Goal: Navigation & Orientation: Find specific page/section

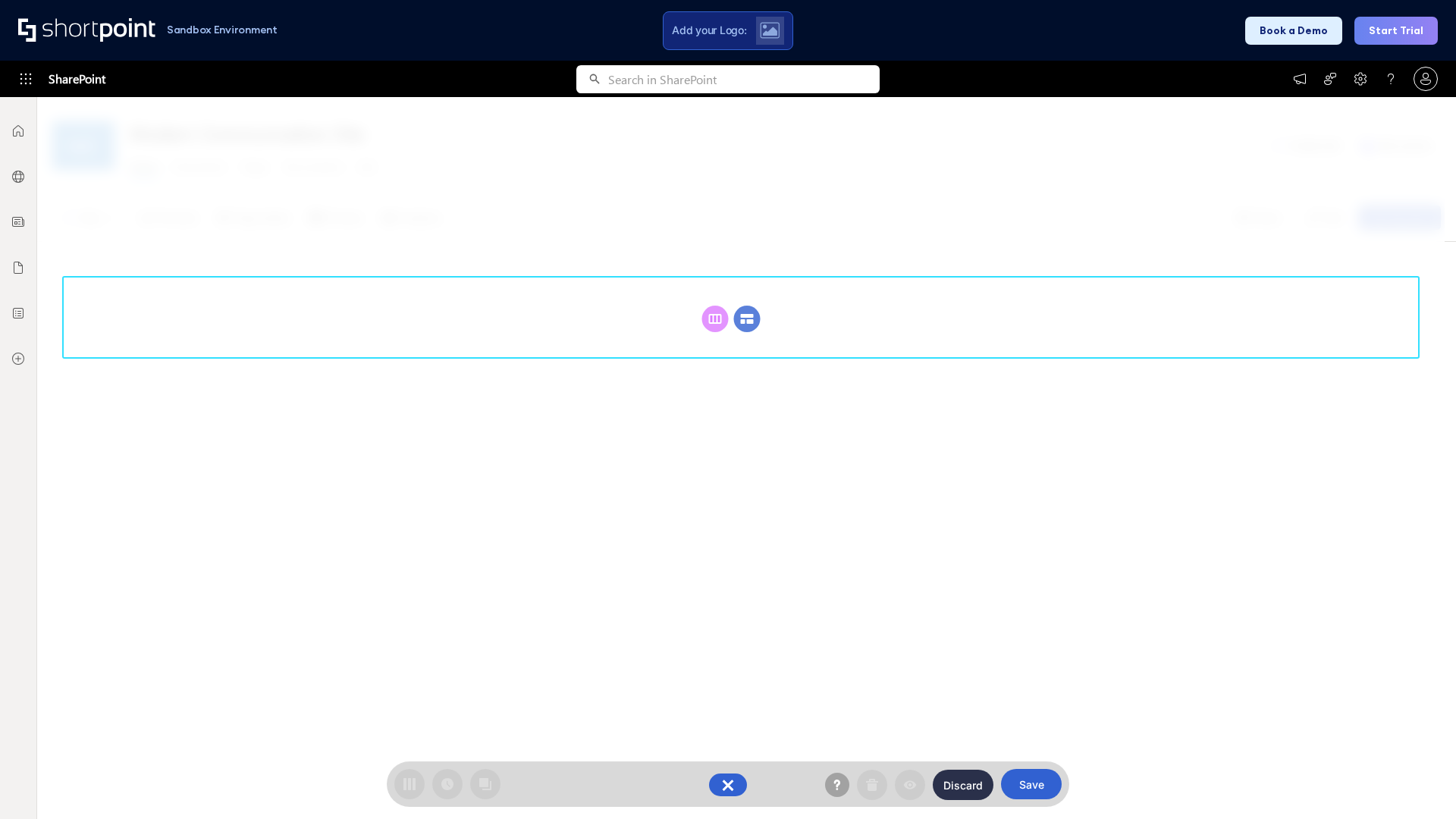
click at [748, 319] on circle at bounding box center [747, 319] width 26 height 26
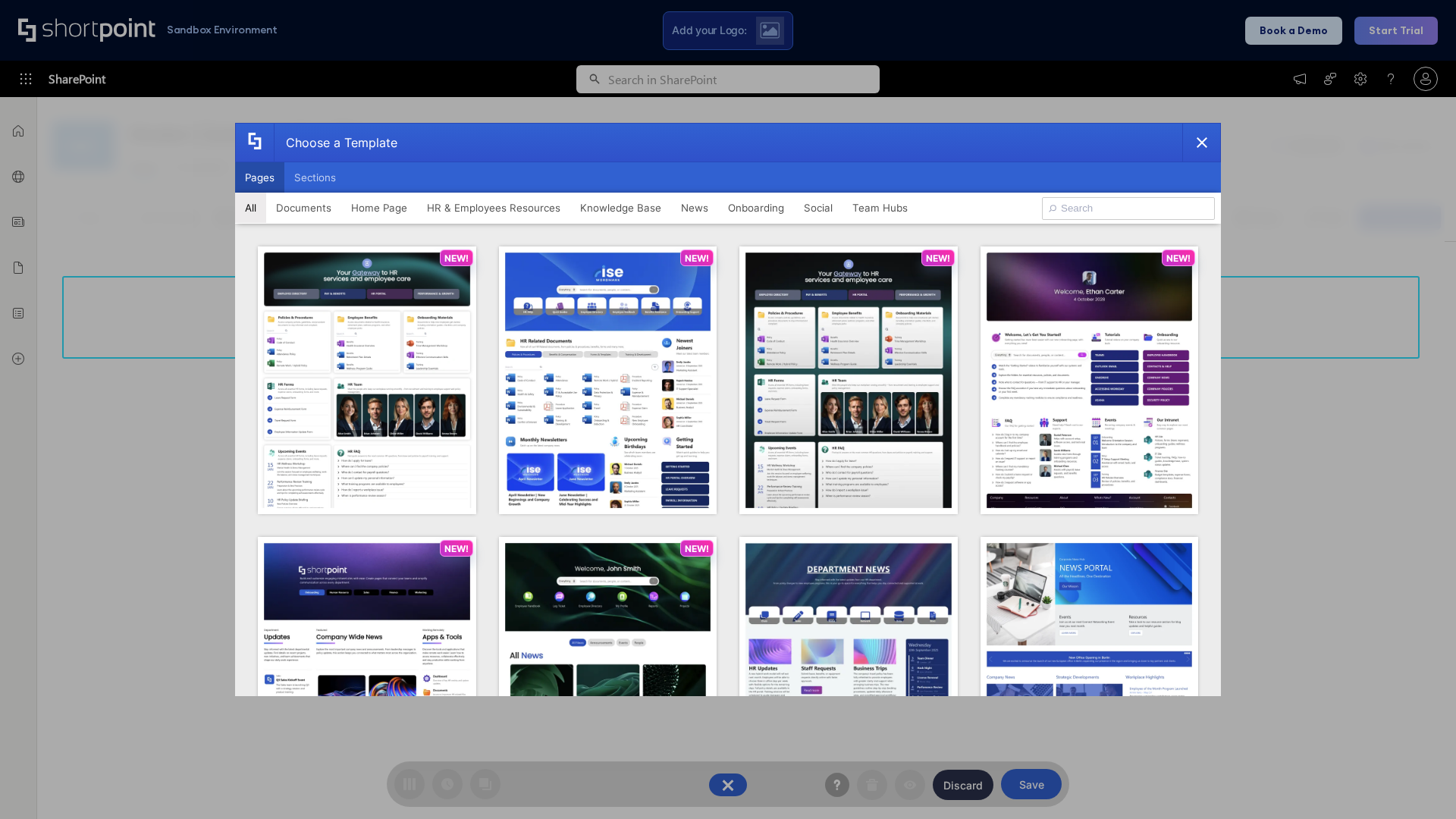
click at [260, 178] on button "Pages" at bounding box center [260, 178] width 49 height 30
type input "Knowledge Portal 5"
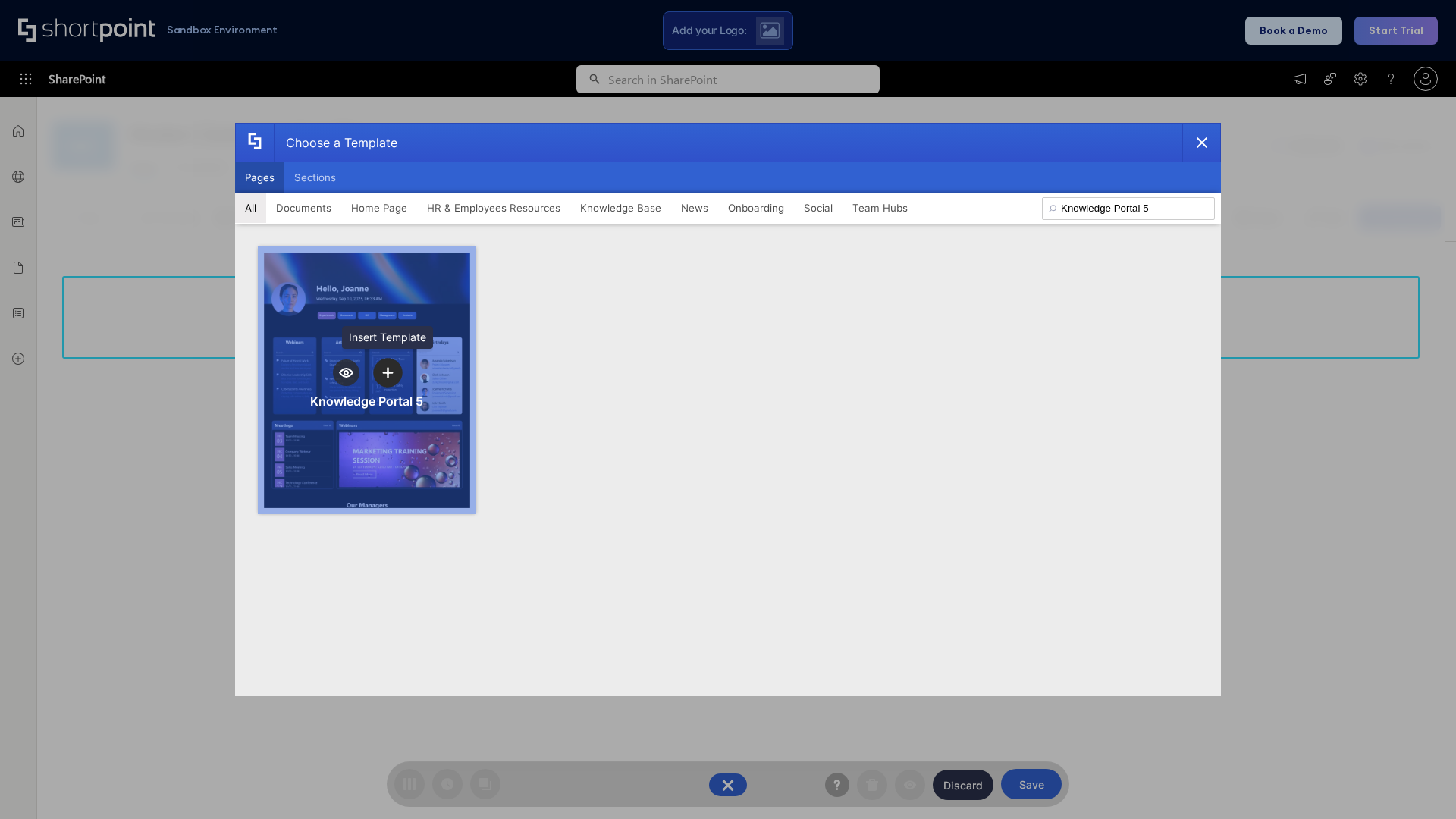
click at [387, 372] on icon "template selector" at bounding box center [387, 372] width 10 height 10
